Goal: Task Accomplishment & Management: Complete application form

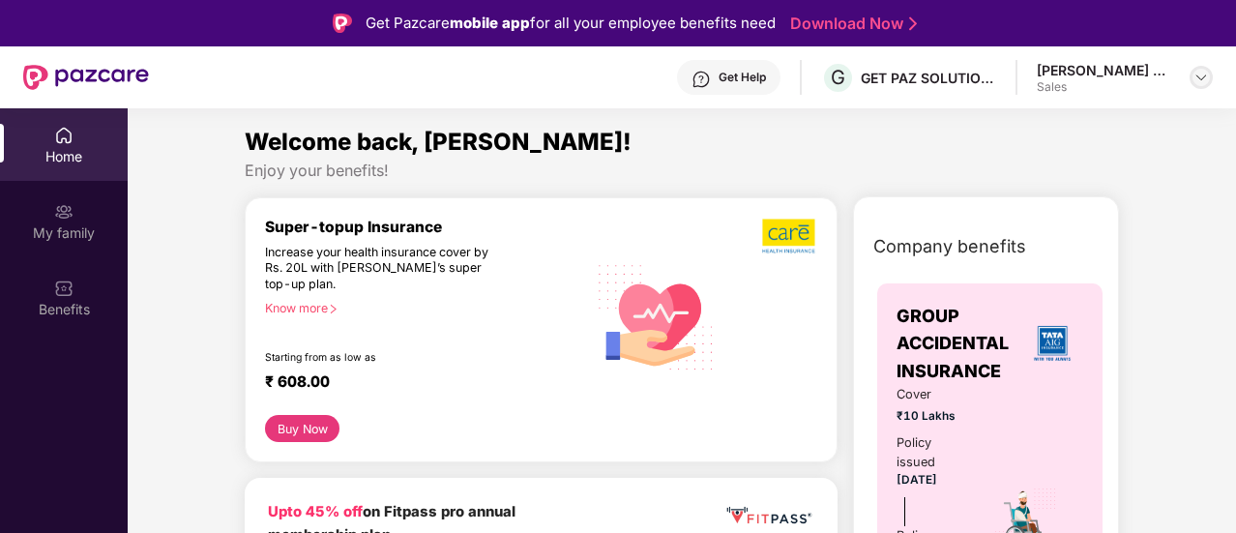
click at [1201, 84] on img at bounding box center [1200, 77] width 15 height 15
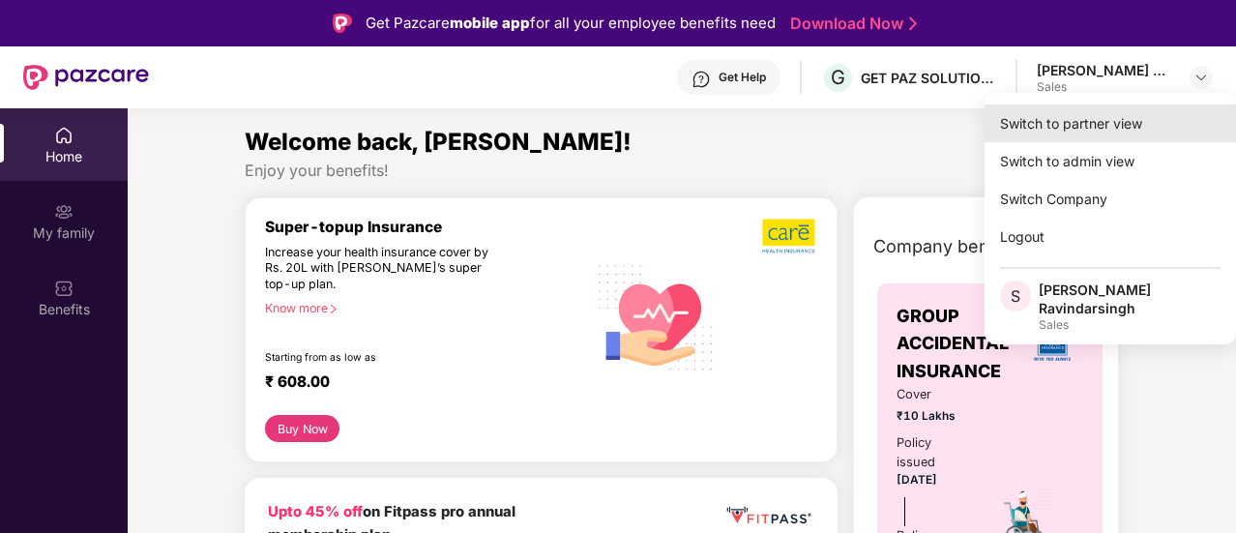
click at [1075, 127] on div "Switch to partner view" at bounding box center [1109, 123] width 251 height 38
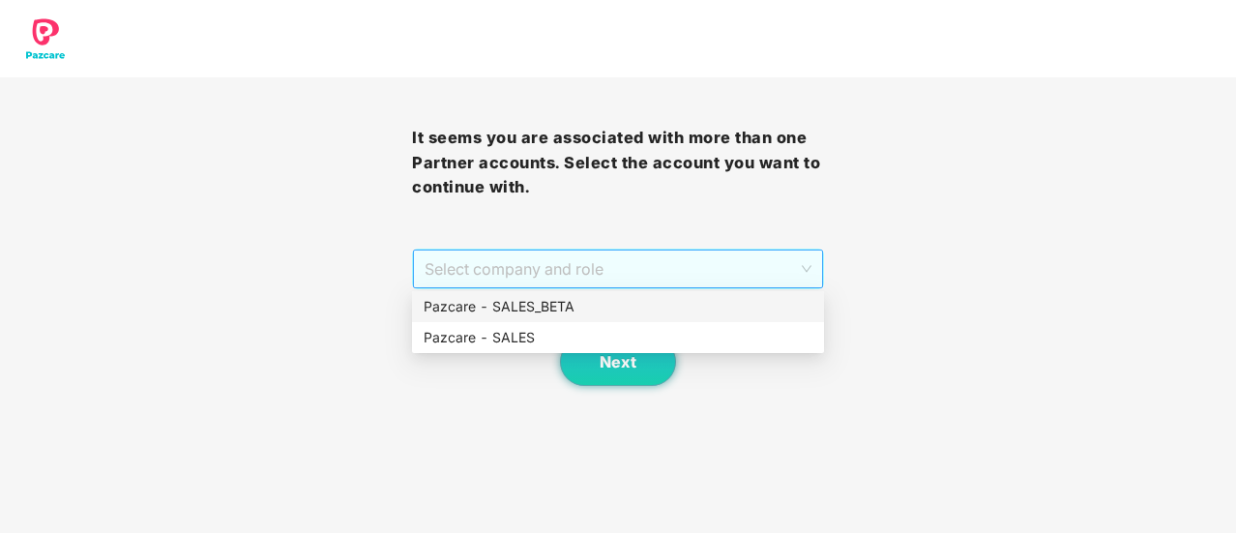
click at [581, 272] on span "Select company and role" at bounding box center [618, 268] width 387 height 37
click at [487, 347] on div "Pazcare - SALES" at bounding box center [618, 337] width 389 height 21
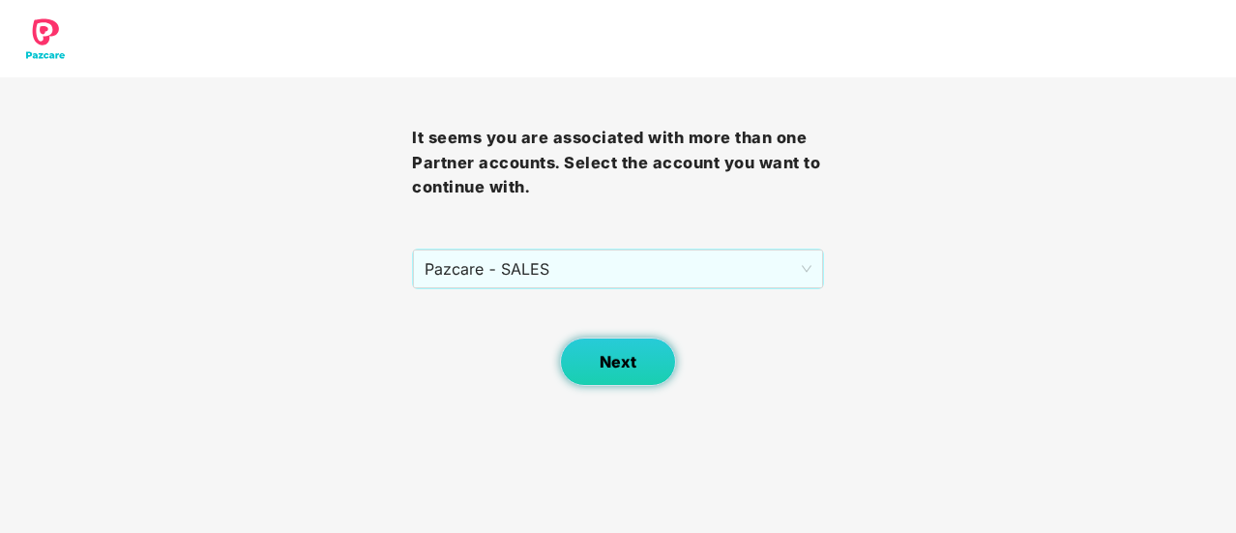
click at [654, 375] on button "Next" at bounding box center [618, 362] width 116 height 48
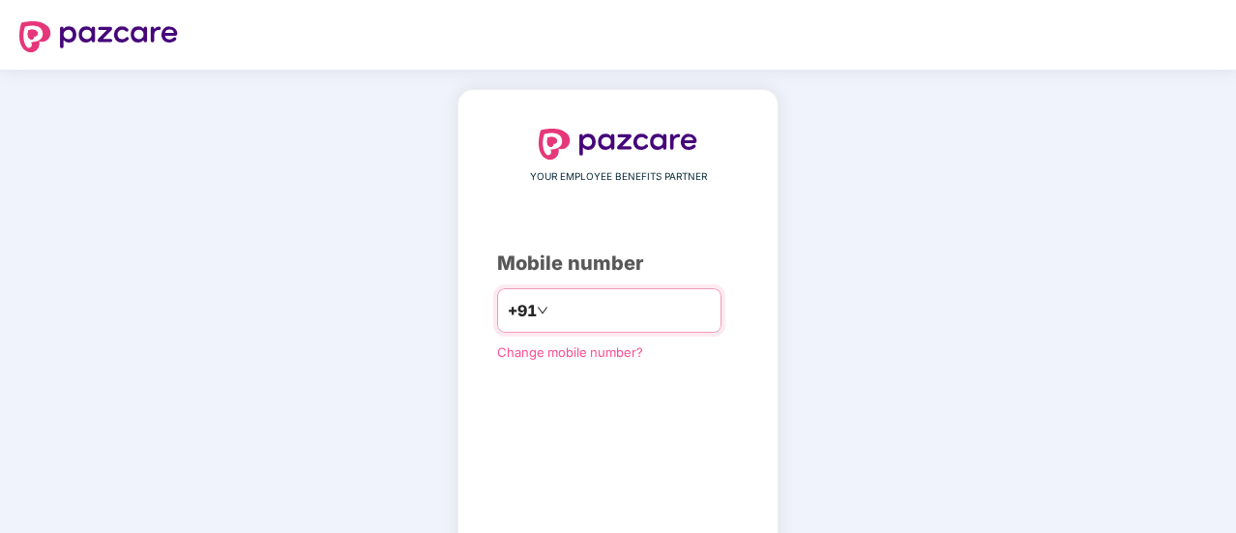
click at [552, 304] on input "number" at bounding box center [631, 310] width 159 height 31
type input "**********"
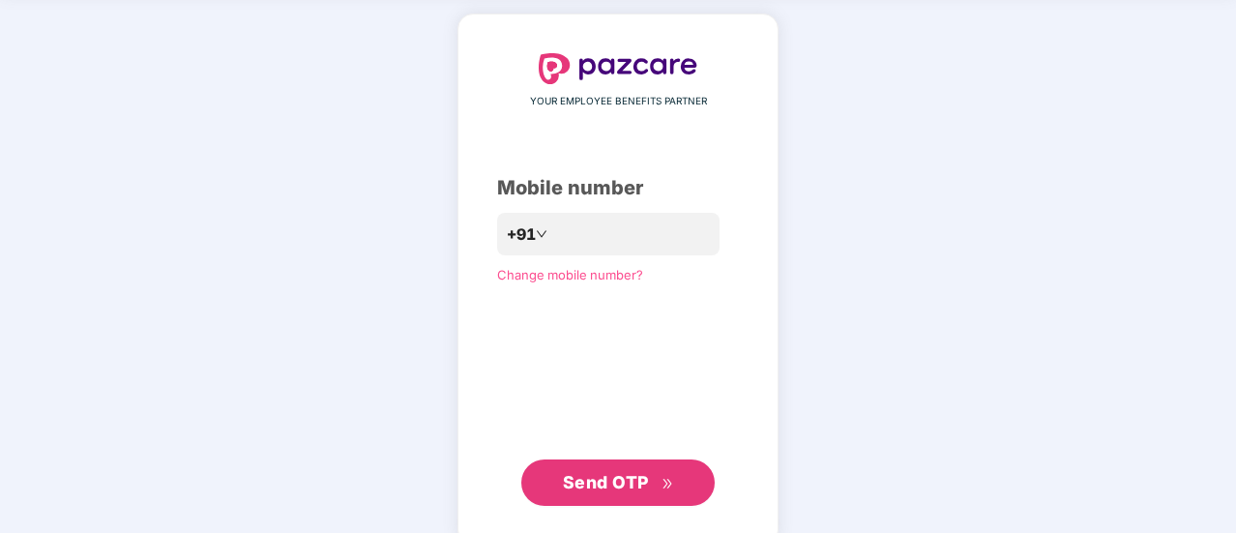
scroll to position [77, 0]
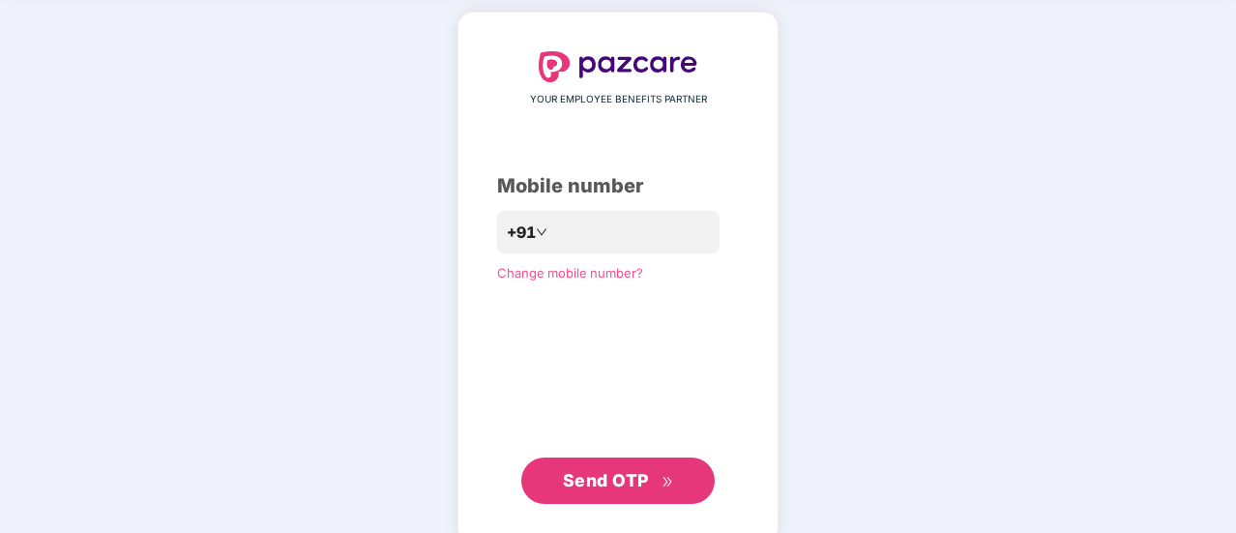
click at [878, 274] on div "**********" at bounding box center [618, 277] width 1236 height 571
click at [604, 482] on span "Send OTP" at bounding box center [606, 480] width 86 height 20
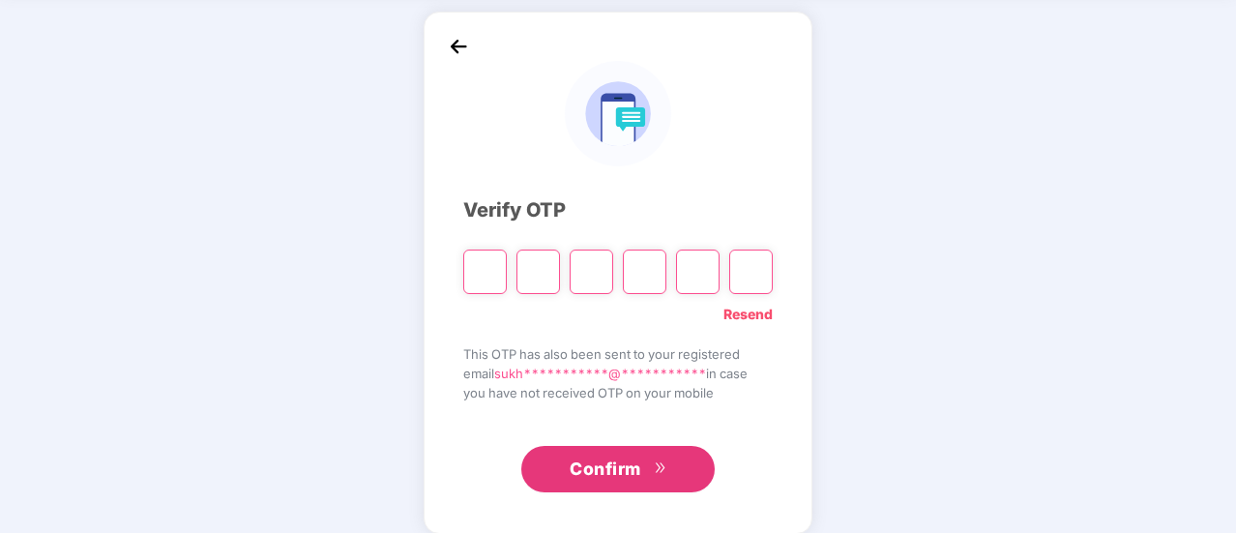
paste input "*"
type input "*"
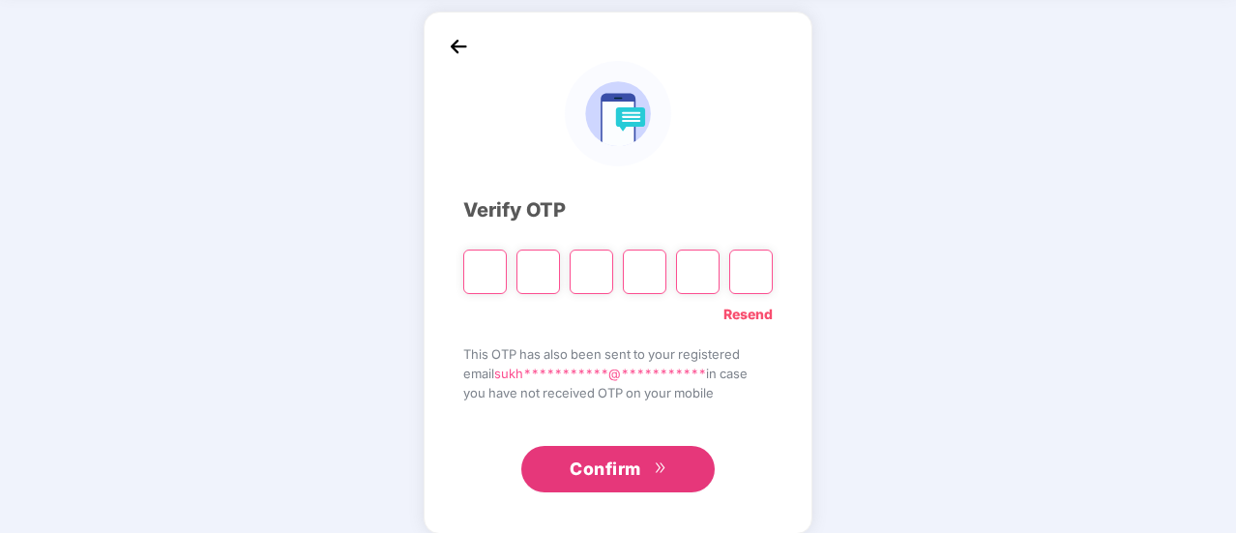
type input "*"
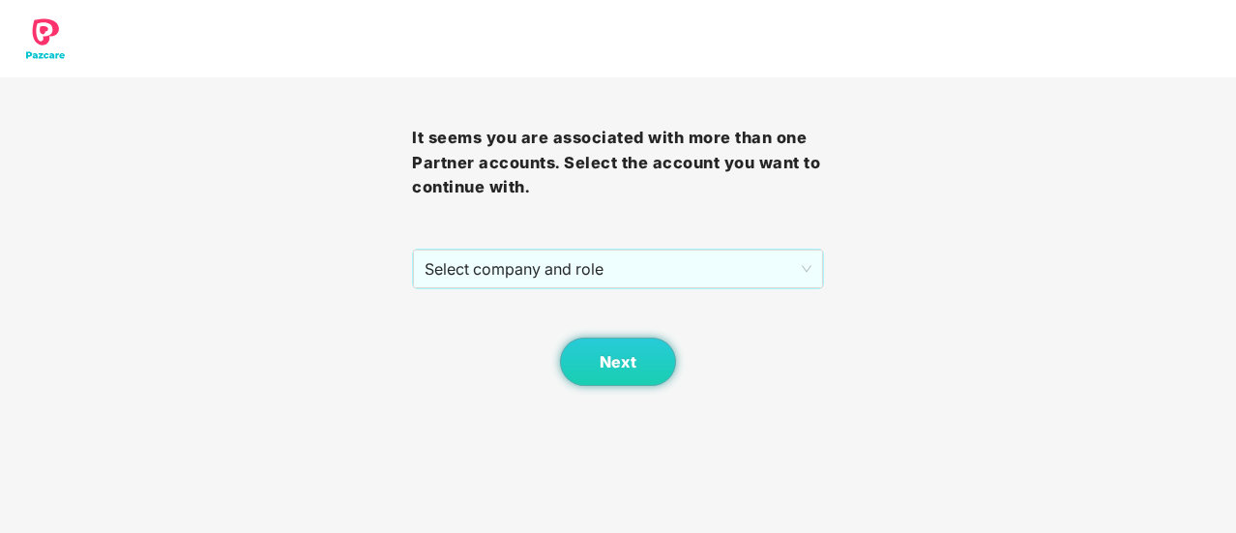
scroll to position [0, 0]
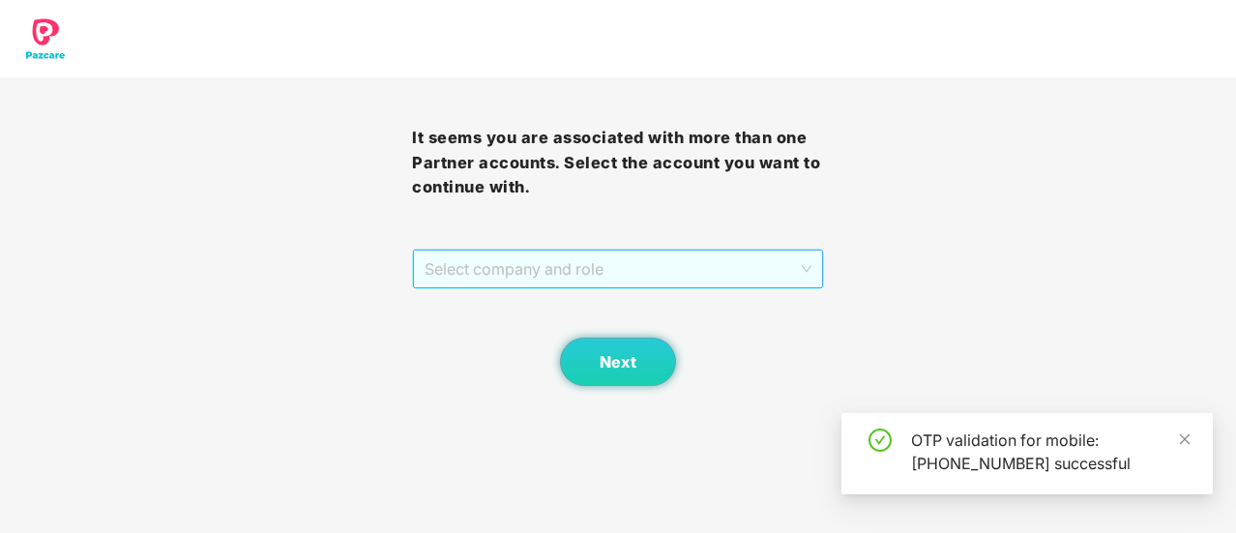
click at [580, 281] on span "Select company and role" at bounding box center [618, 268] width 387 height 37
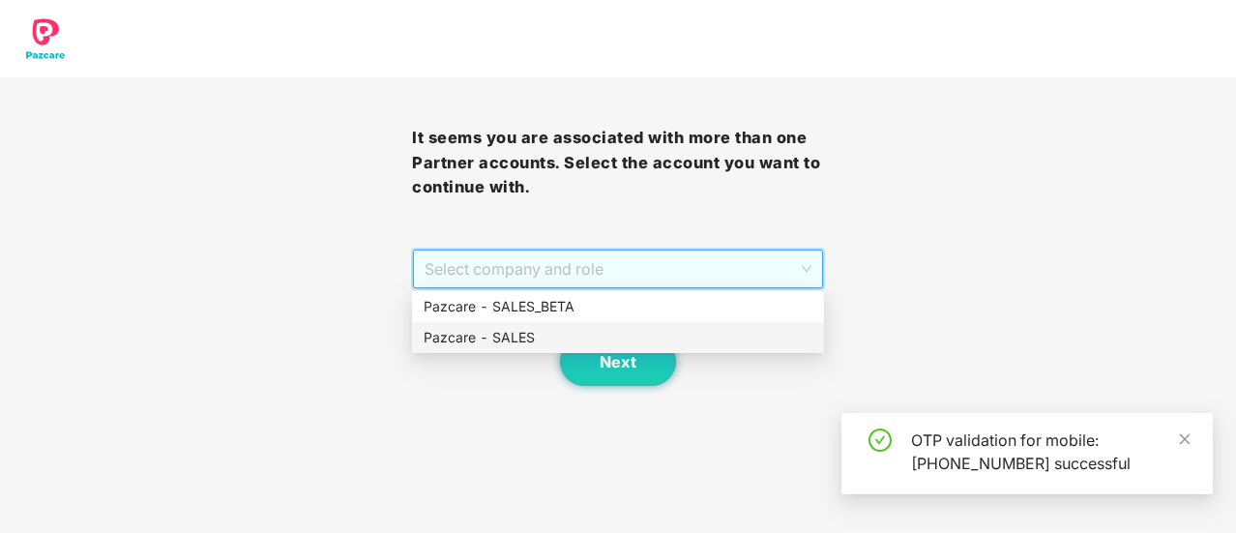
click at [577, 339] on div "Pazcare - SALES" at bounding box center [618, 337] width 389 height 21
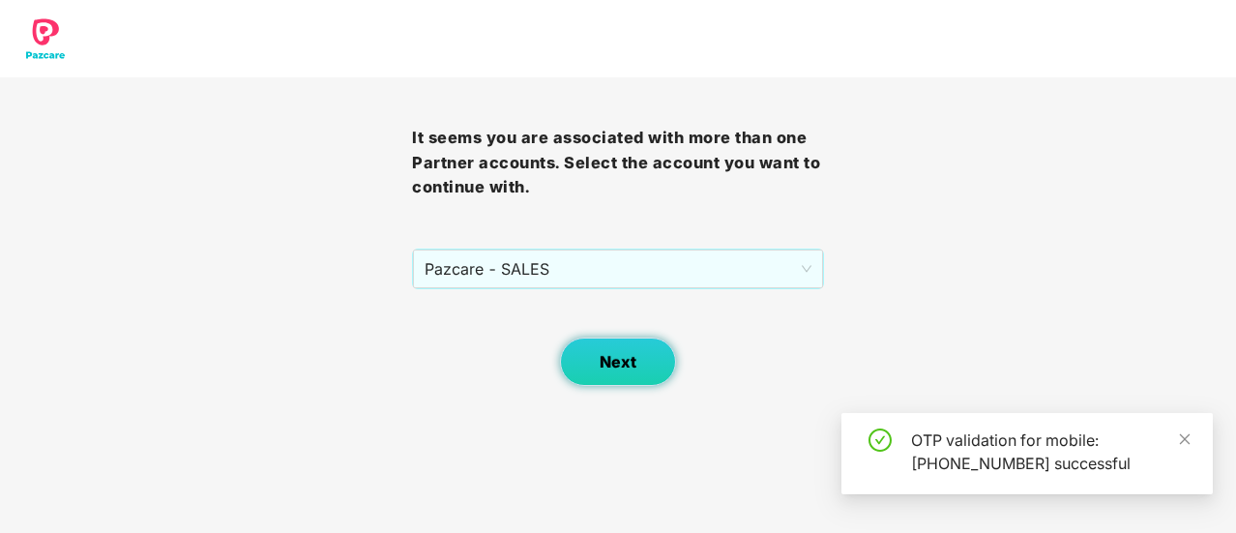
click at [606, 382] on button "Next" at bounding box center [618, 362] width 116 height 48
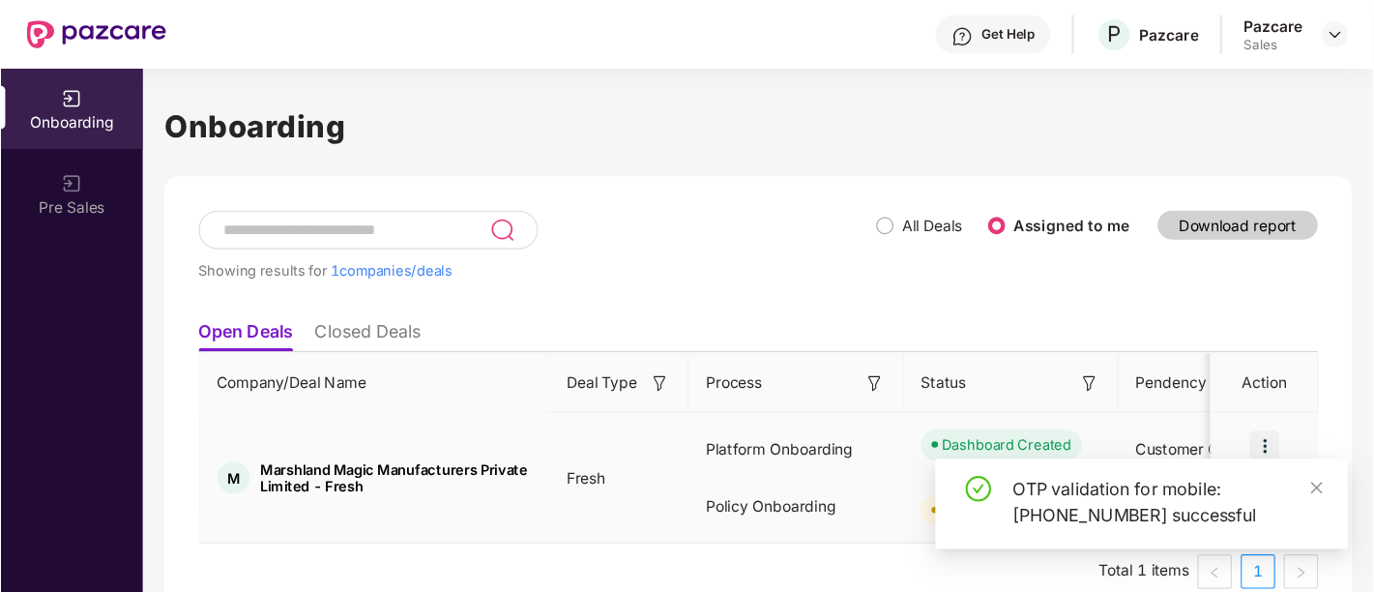
scroll to position [26, 0]
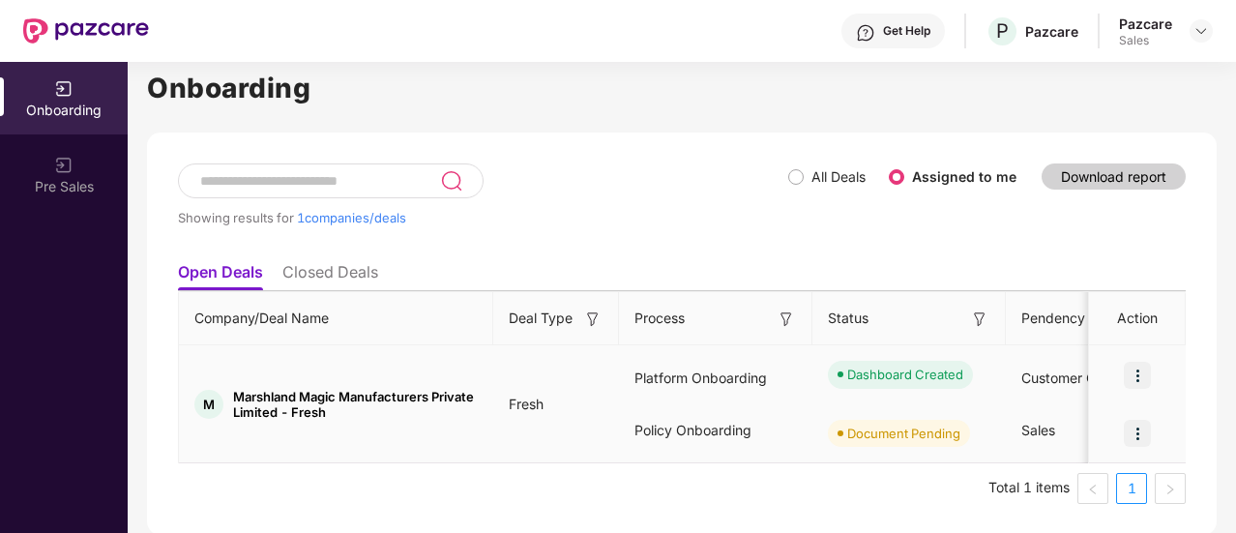
click at [362, 415] on span "Marshland Magic Manufacturers Private Limited - Fresh" at bounding box center [355, 404] width 245 height 31
click at [1140, 429] on img at bounding box center [1137, 433] width 27 height 27
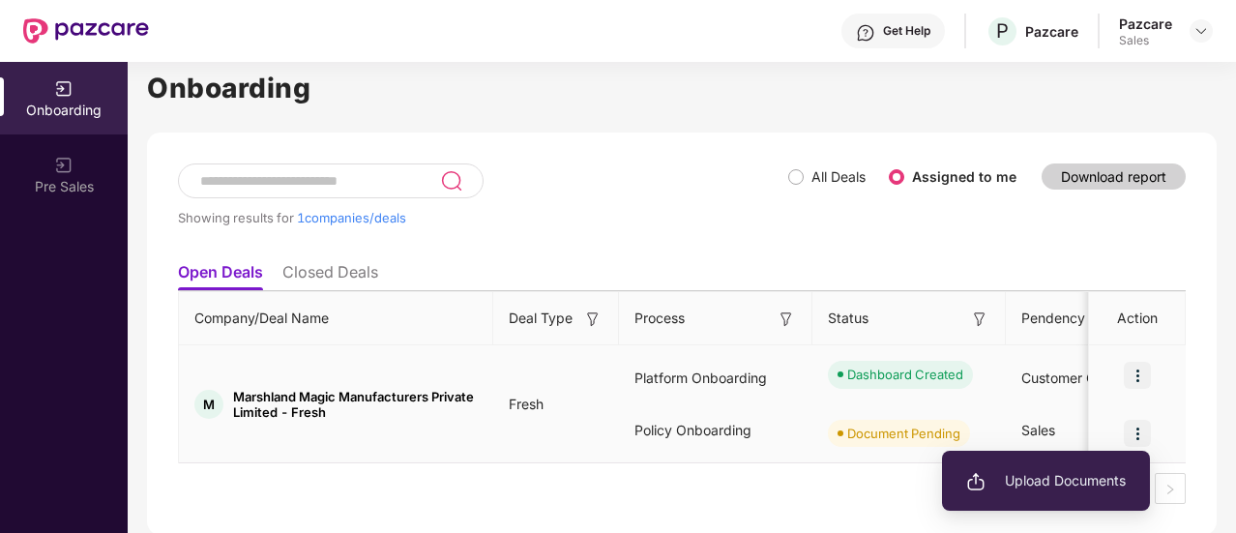
click at [1058, 473] on span "Upload Documents" at bounding box center [1046, 480] width 160 height 21
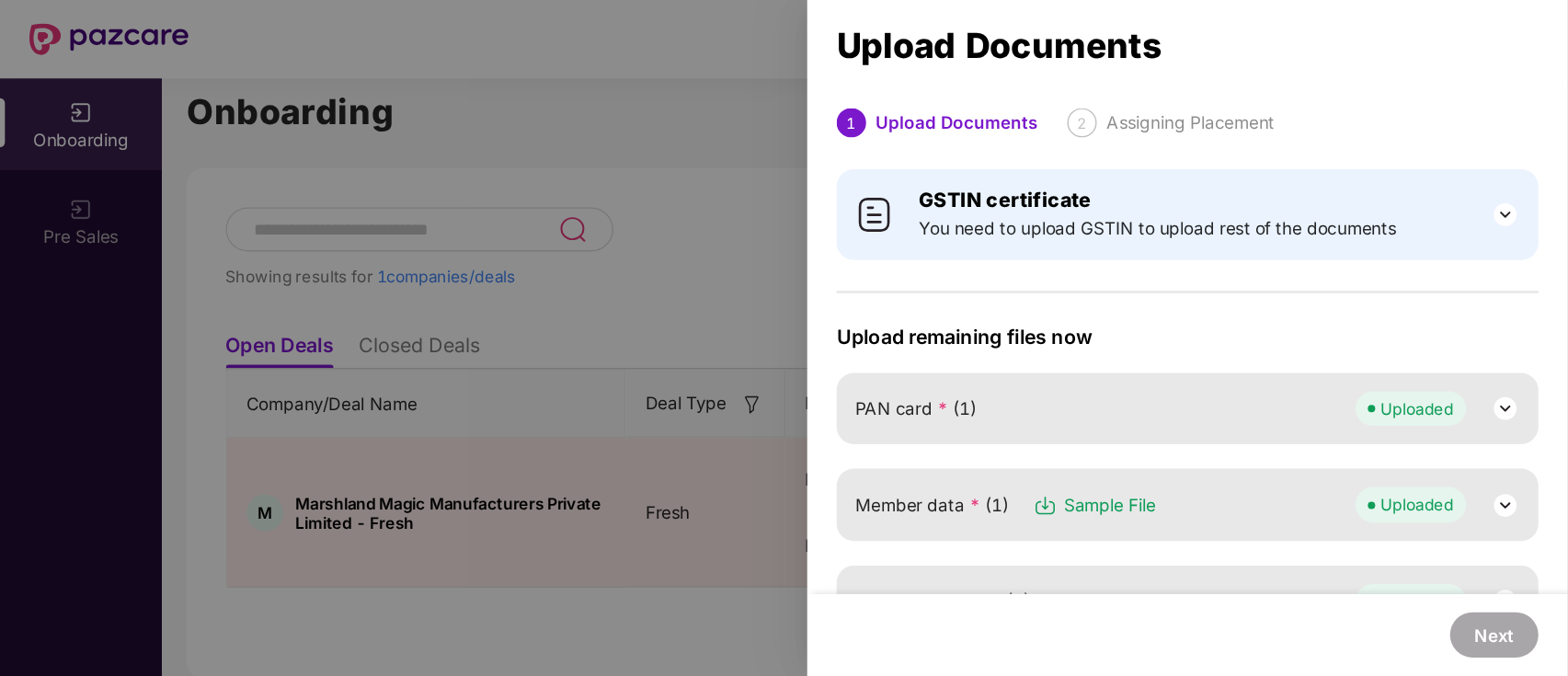
scroll to position [0, 0]
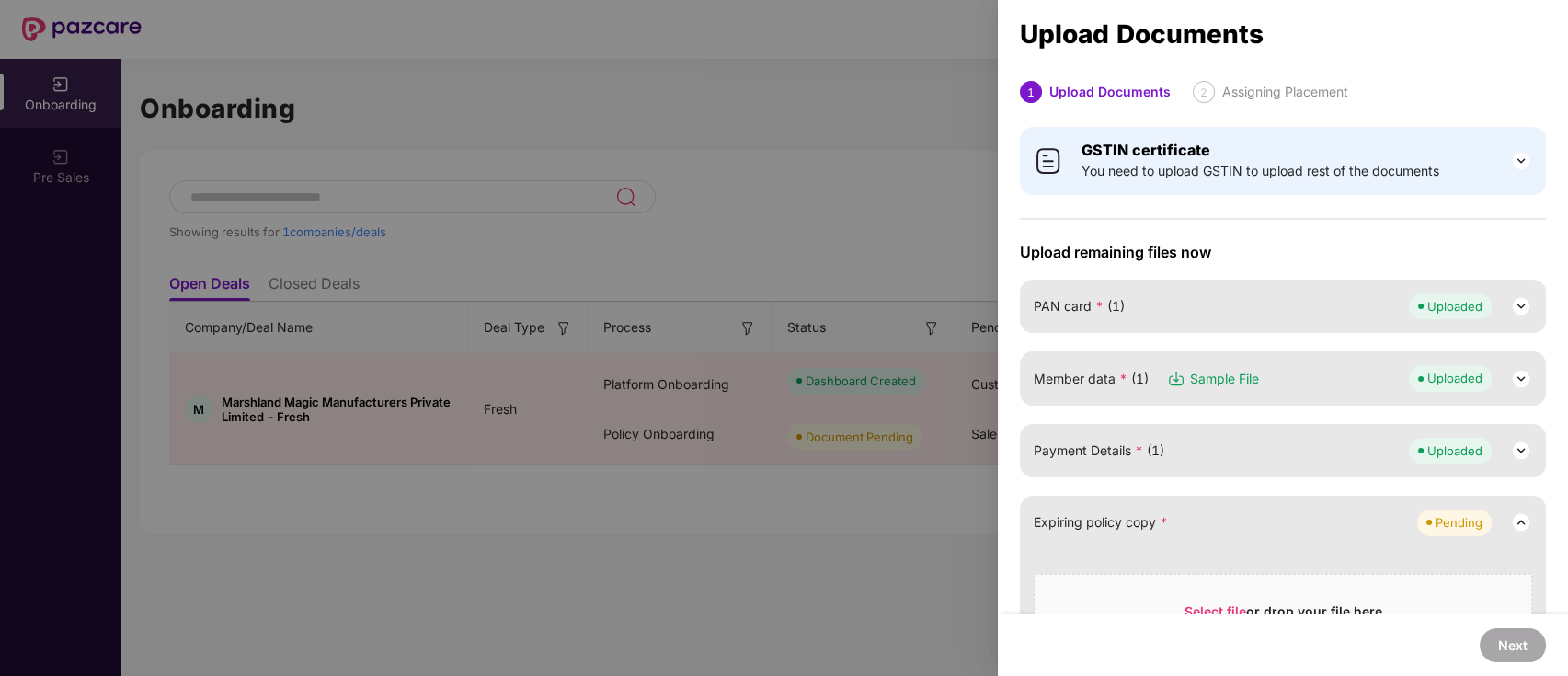
drag, startPoint x: 1144, startPoint y: 2, endPoint x: 1074, endPoint y: 192, distance: 202.5
click at [1074, 192] on div "GSTIN certificate You need to upload GSTIN to upload rest of the documents" at bounding box center [1282, 161] width 526 height 68
click at [1174, 506] on div "Select file or drop your file here" at bounding box center [1284, 615] width 198 height 28
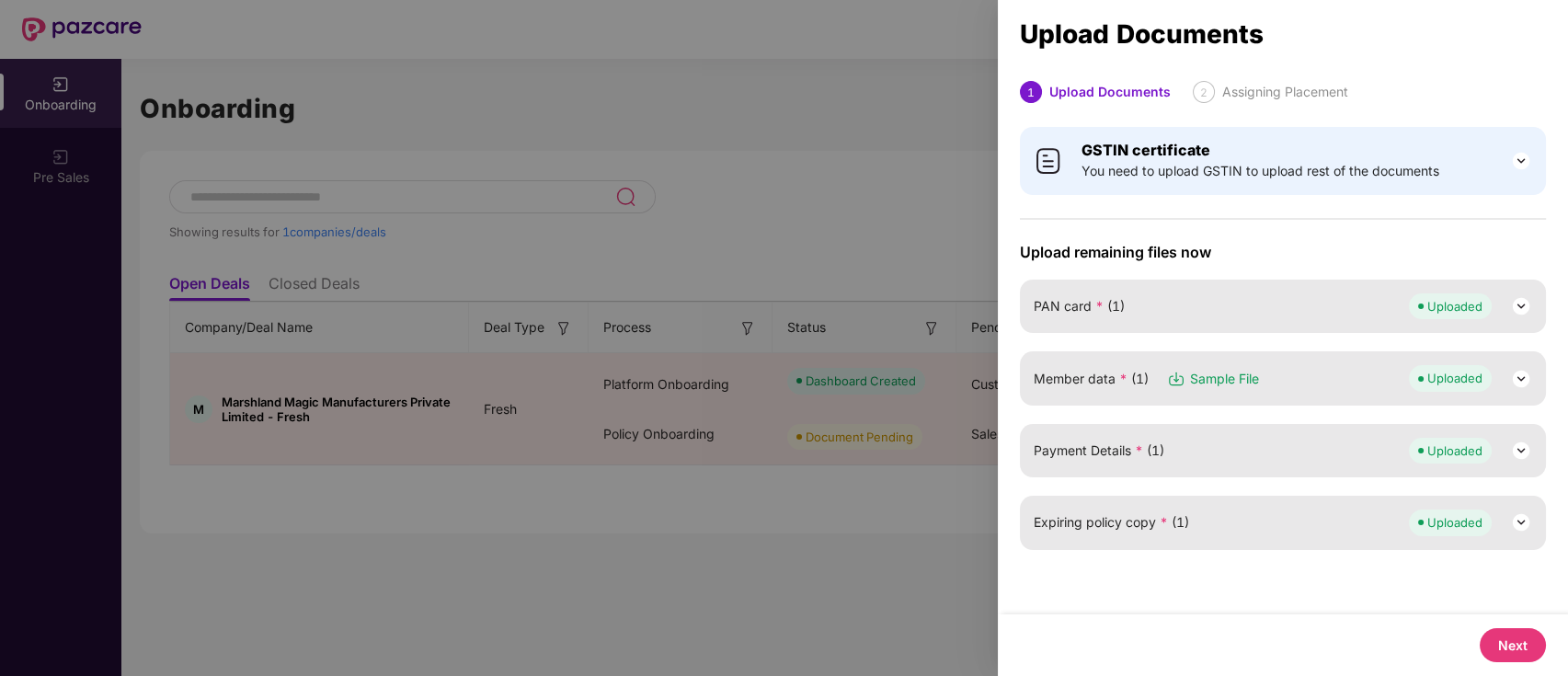
click at [1174, 506] on button "Next" at bounding box center [1513, 645] width 67 height 34
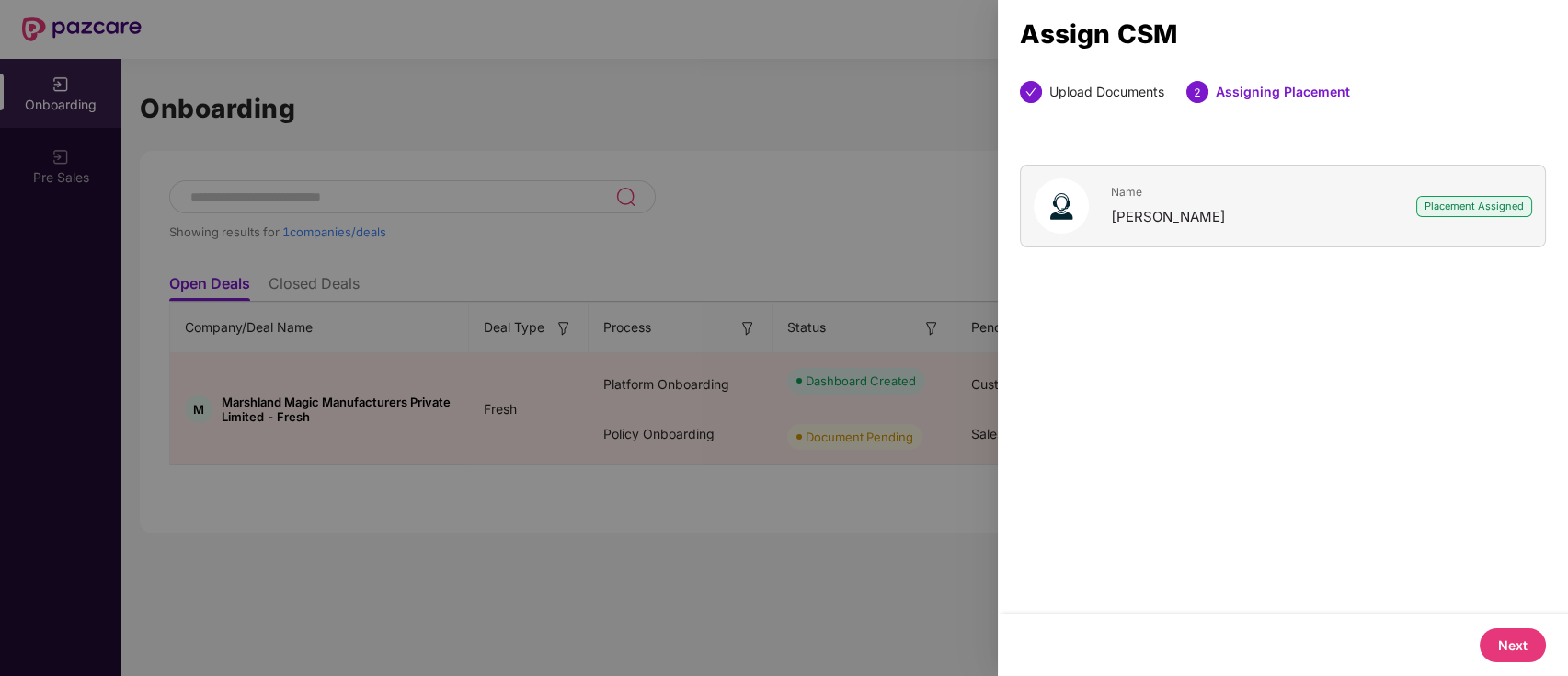
click at [1174, 506] on button "Next" at bounding box center [1513, 645] width 67 height 34
